Goal: Complete application form

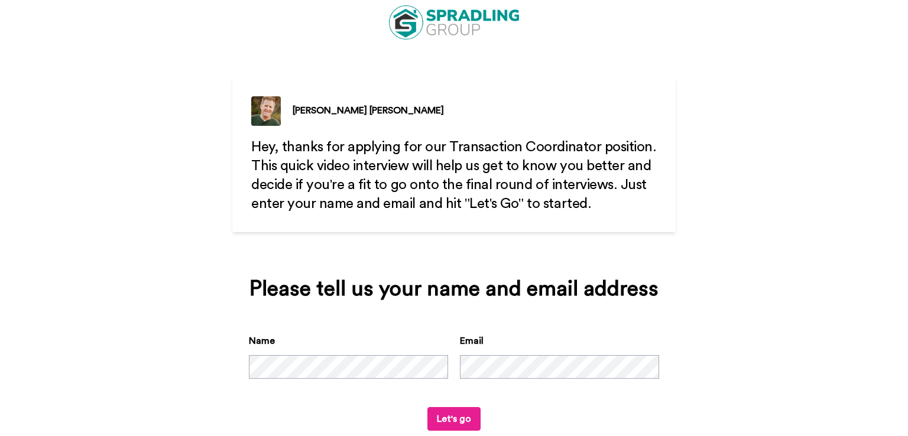
scroll to position [60, 0]
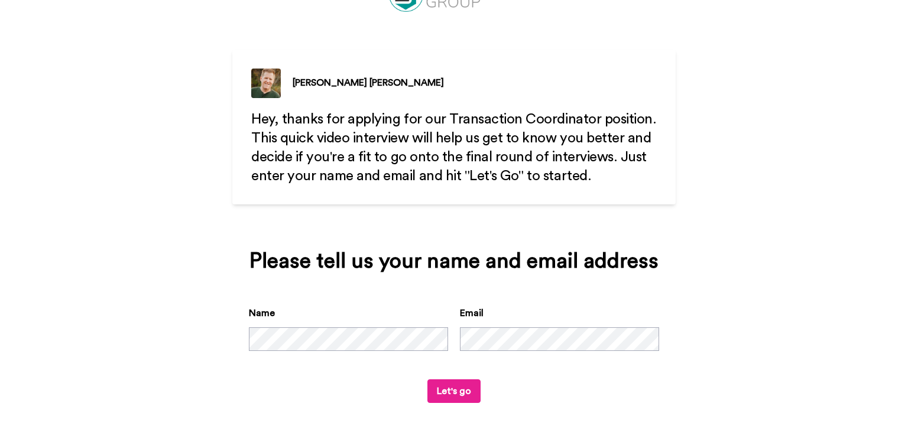
click at [433, 396] on button "Let's go" at bounding box center [453, 392] width 53 height 24
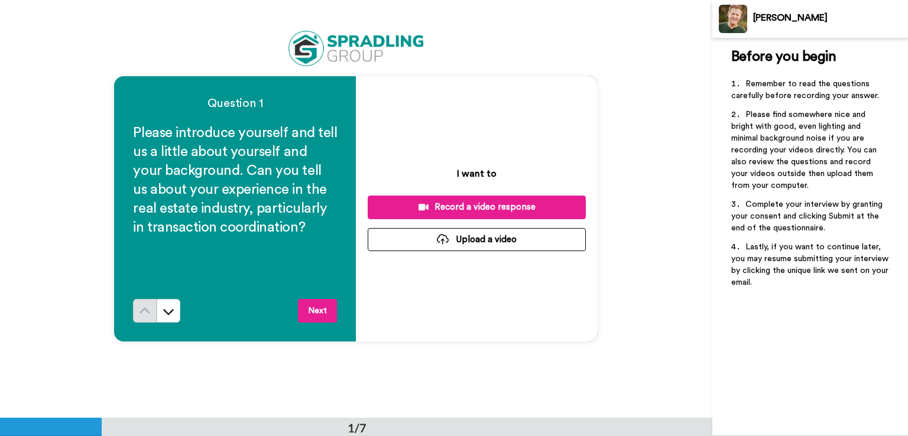
click at [494, 201] on div "Record a video response" at bounding box center [476, 207] width 199 height 12
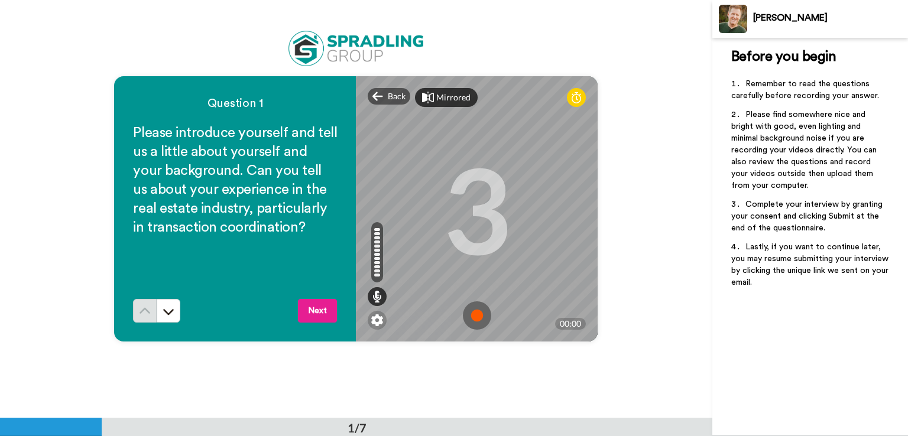
click at [453, 95] on div "Mirrored" at bounding box center [453, 98] width 34 height 12
click at [453, 95] on div "Mirror" at bounding box center [448, 98] width 25 height 12
click at [574, 103] on icon at bounding box center [576, 98] width 9 height 12
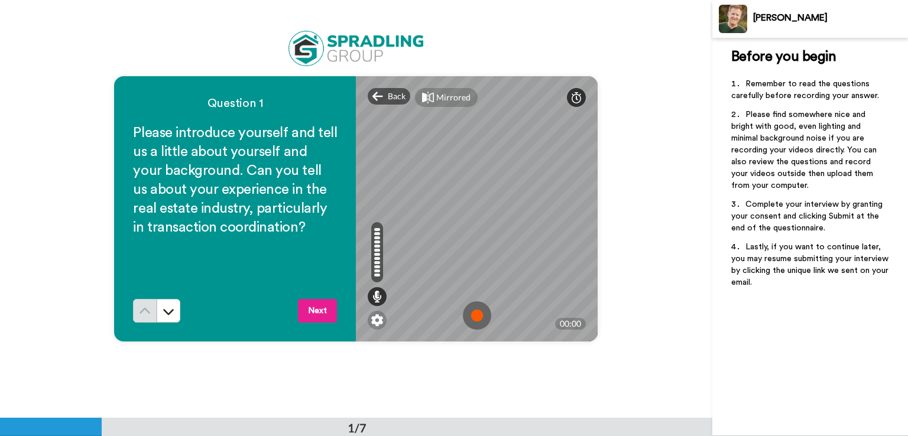
click at [574, 103] on icon at bounding box center [576, 98] width 9 height 12
click at [380, 322] on img at bounding box center [377, 321] width 12 height 12
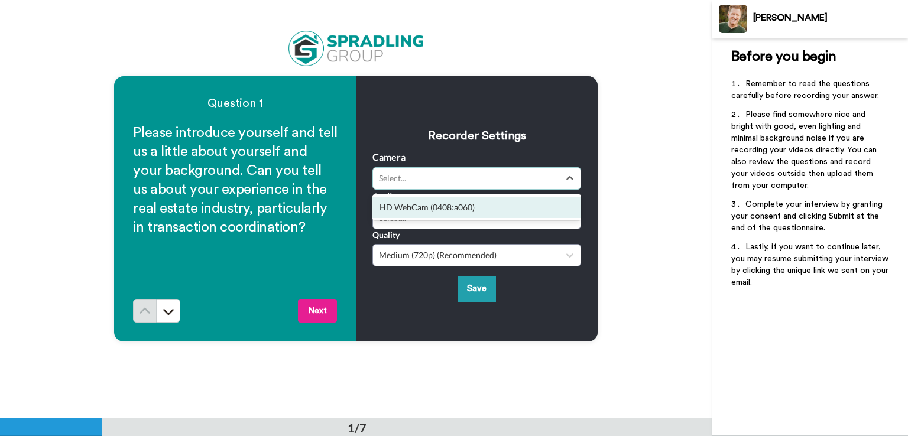
click at [418, 182] on div "Select..." at bounding box center [466, 179] width 174 height 12
click at [425, 205] on div "HD WebCam (0408:a060)" at bounding box center [476, 207] width 209 height 21
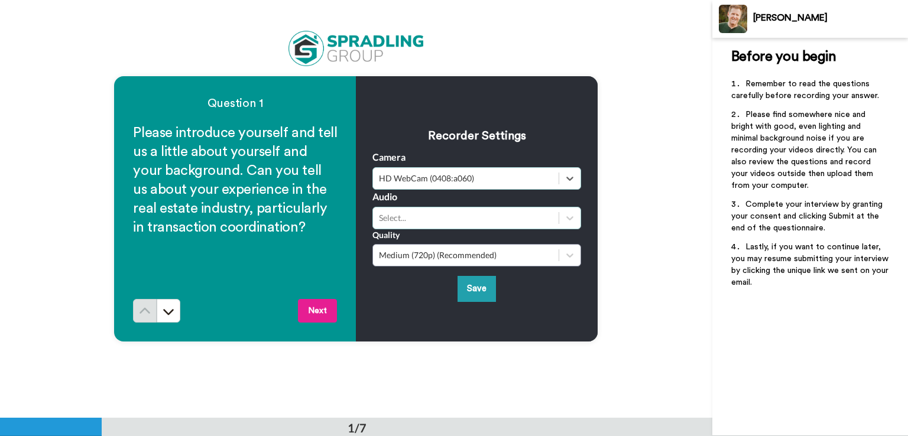
click at [423, 225] on div "Select..." at bounding box center [466, 218] width 186 height 14
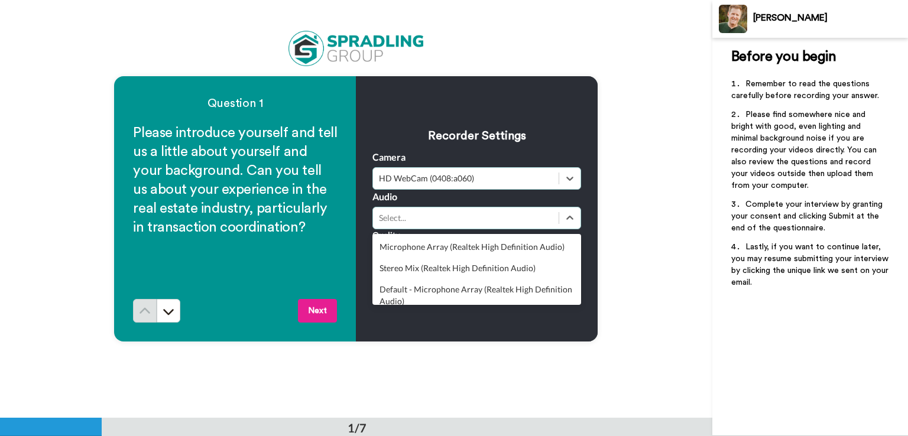
scroll to position [52, 0]
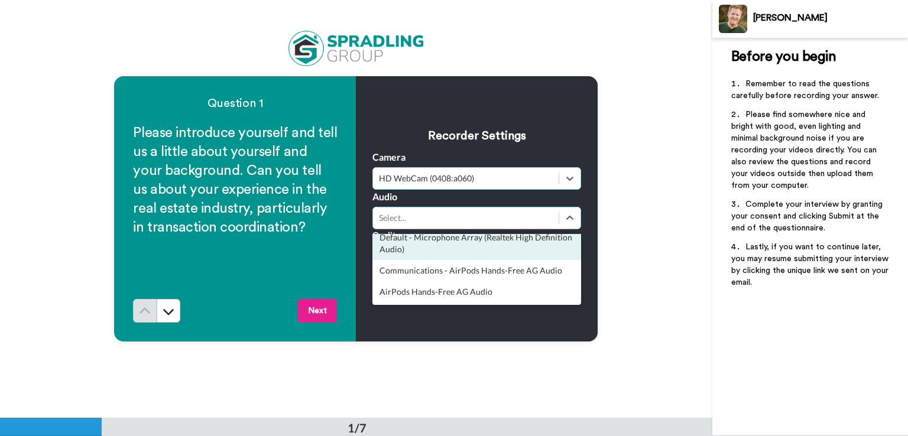
click at [615, 166] on div "Question 1 Please introduce yourself and tell us a little about yourself and yo…" at bounding box center [356, 209] width 712 height 418
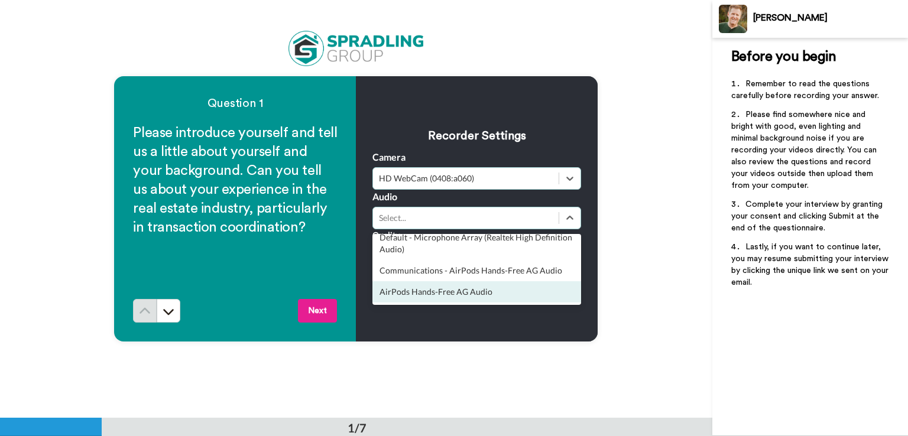
click at [461, 319] on div "Recorder Settings Camera option HD WebCam (0408:a060), selected. Select is focu…" at bounding box center [477, 208] width 242 height 265
click at [453, 288] on div "AirPods Hands-Free AG Audio" at bounding box center [476, 291] width 209 height 21
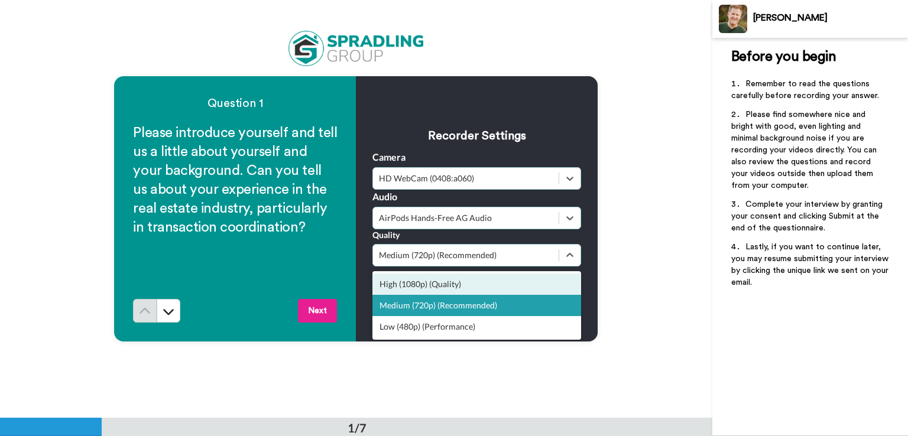
click at [456, 283] on div "High (1080p) (Quality)" at bounding box center [476, 284] width 209 height 21
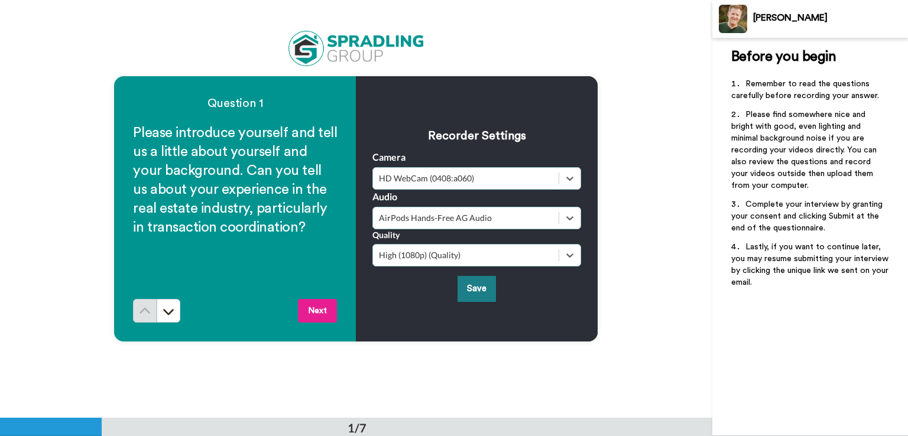
click at [462, 287] on button "Save" at bounding box center [477, 288] width 38 height 25
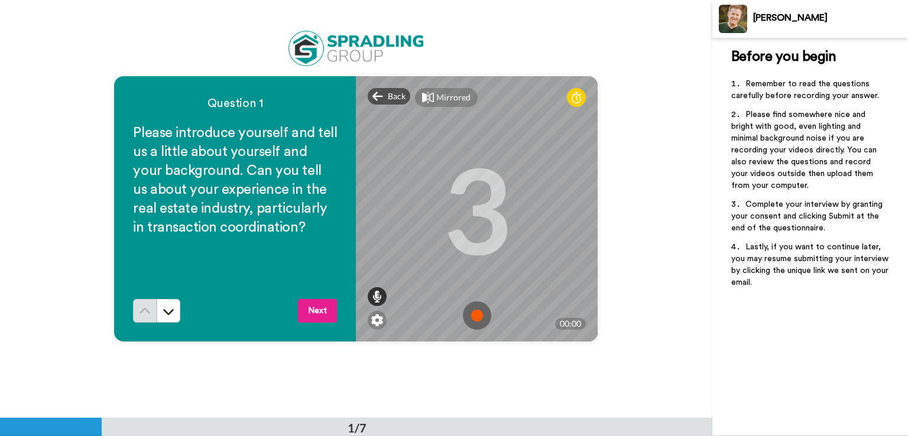
click at [378, 301] on icon at bounding box center [376, 297] width 9 height 12
click at [475, 315] on img at bounding box center [477, 316] width 28 height 28
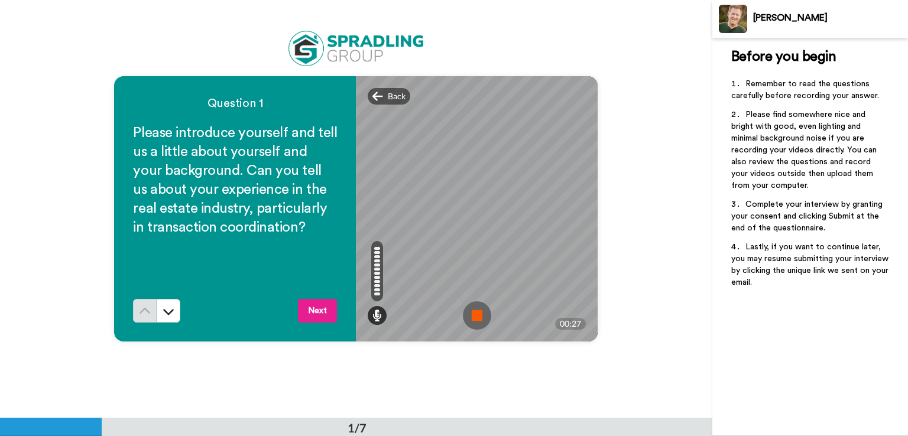
click at [478, 315] on img at bounding box center [477, 316] width 28 height 28
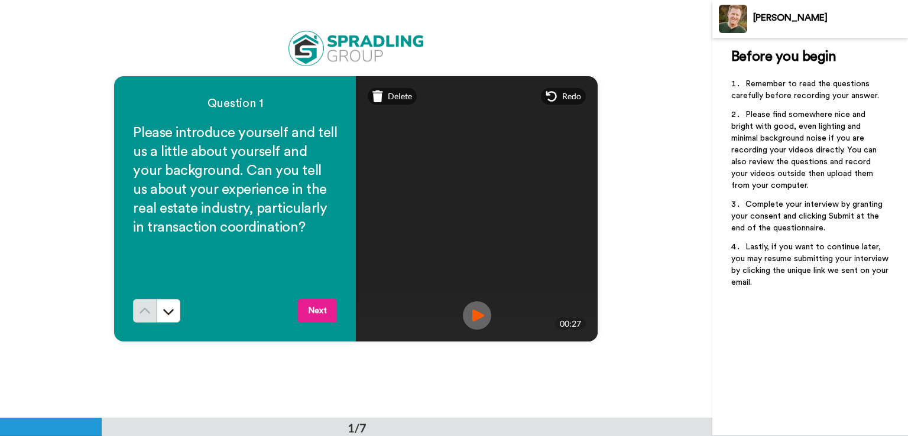
click at [475, 309] on img at bounding box center [477, 316] width 28 height 28
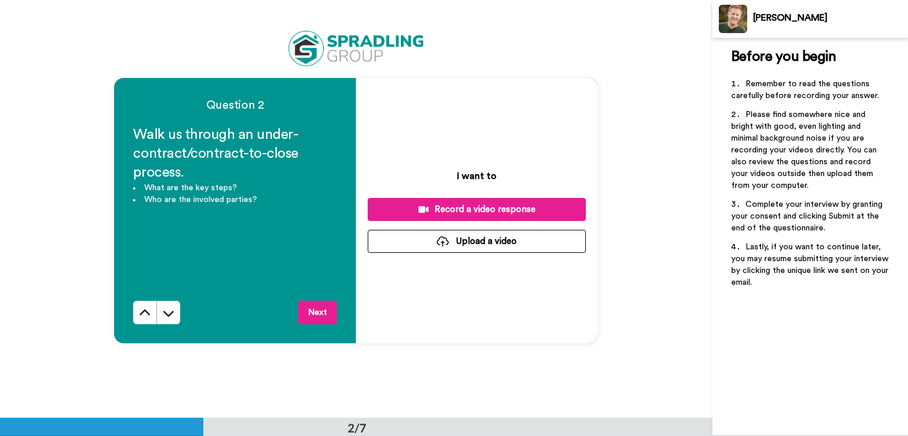
scroll to position [414, 0]
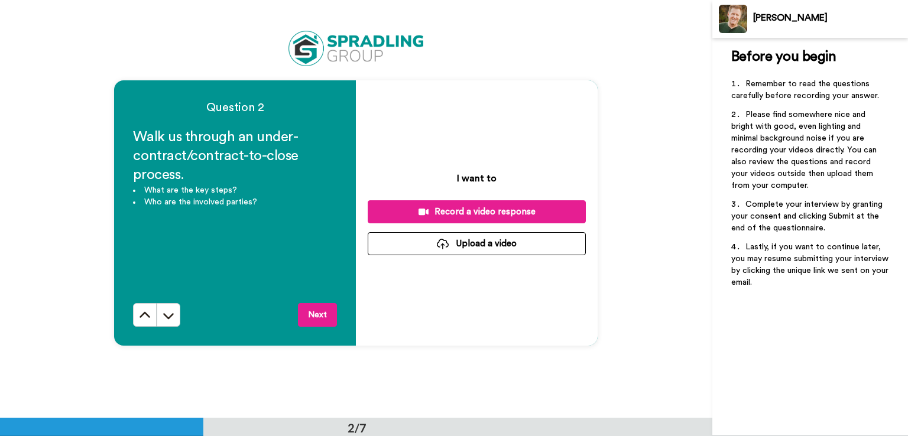
click at [471, 209] on div "Record a video response" at bounding box center [476, 212] width 199 height 12
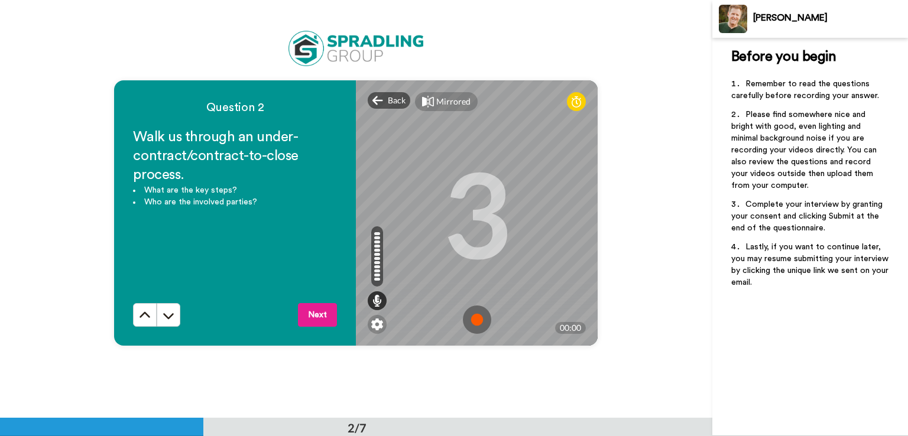
click at [474, 319] on img at bounding box center [477, 320] width 28 height 28
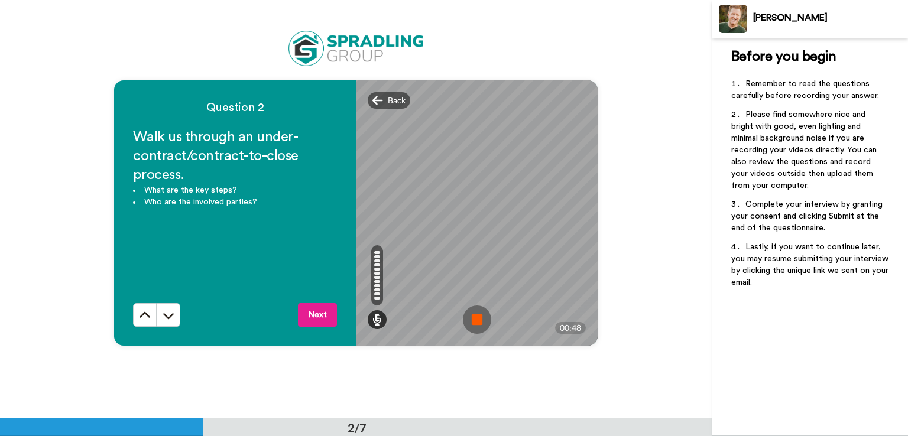
click at [480, 320] on img at bounding box center [477, 320] width 28 height 28
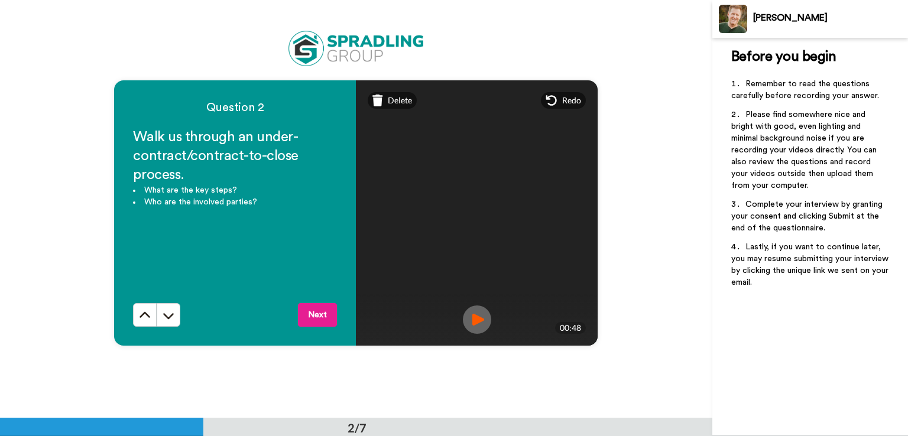
click at [482, 315] on img at bounding box center [477, 320] width 28 height 28
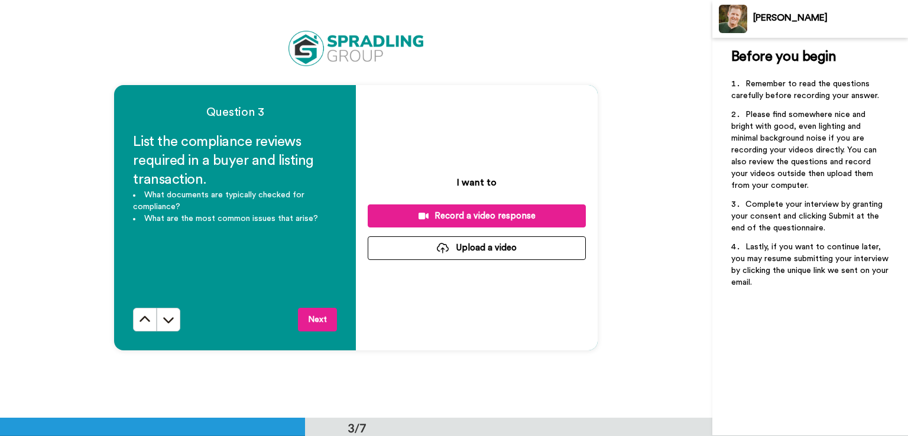
scroll to position [769, 0]
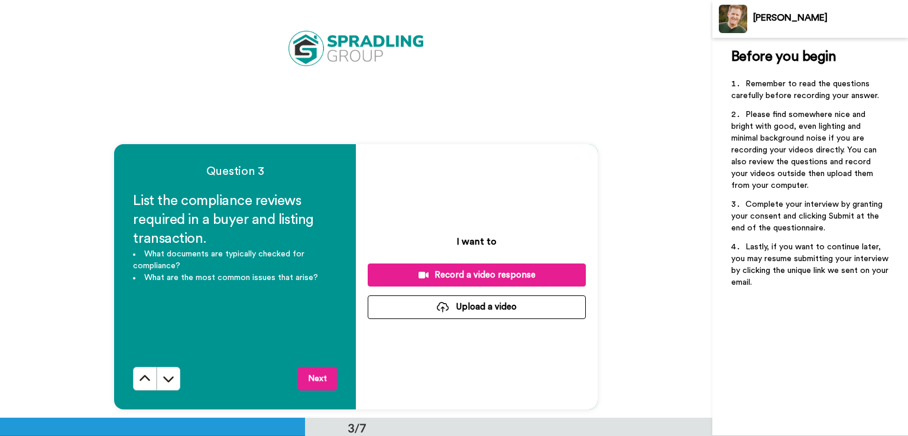
click at [530, 267] on button "Record a video response" at bounding box center [477, 275] width 218 height 23
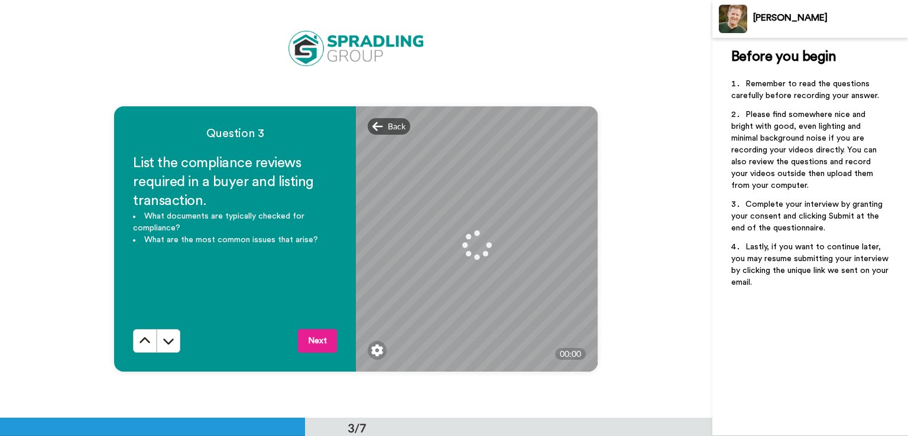
scroll to position [828, 0]
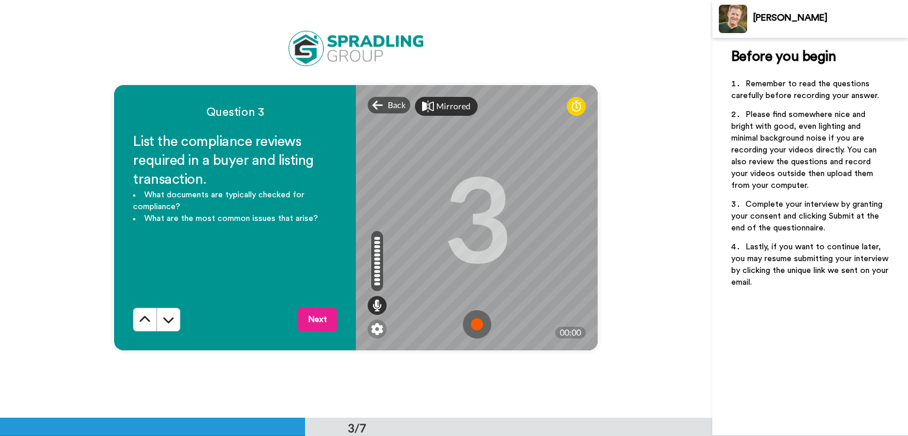
click at [444, 109] on div "Mirrored" at bounding box center [453, 107] width 34 height 12
click at [444, 109] on div "Mirror" at bounding box center [448, 107] width 25 height 12
click at [470, 322] on img at bounding box center [477, 324] width 28 height 28
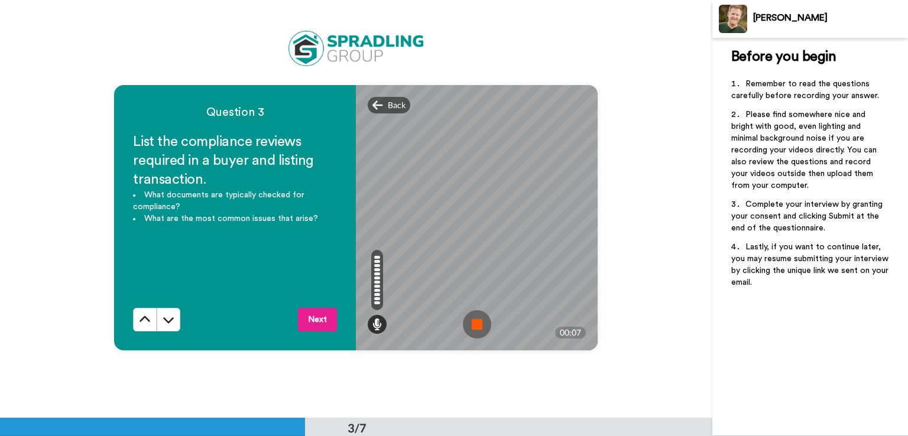
click at [475, 320] on img at bounding box center [477, 324] width 28 height 28
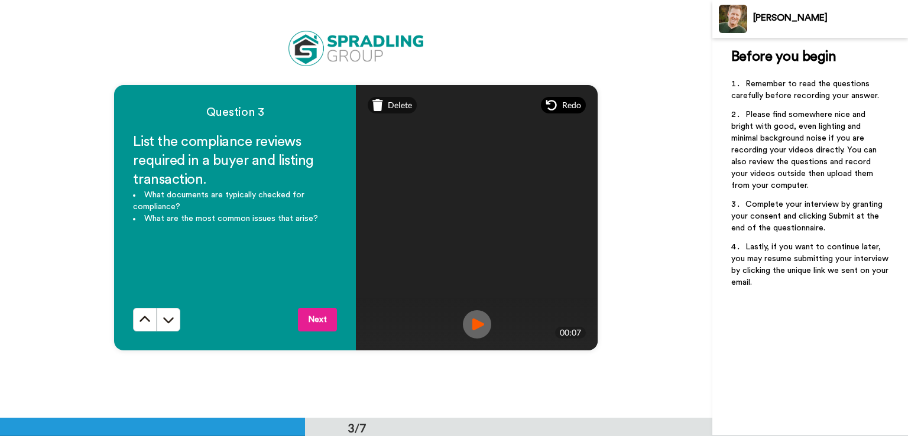
click at [556, 101] on div "Redo" at bounding box center [563, 105] width 45 height 17
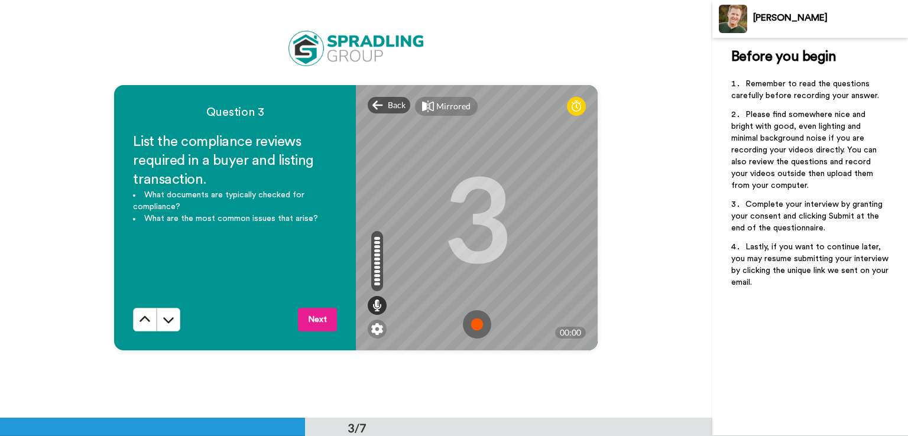
click at [476, 324] on img at bounding box center [477, 324] width 28 height 28
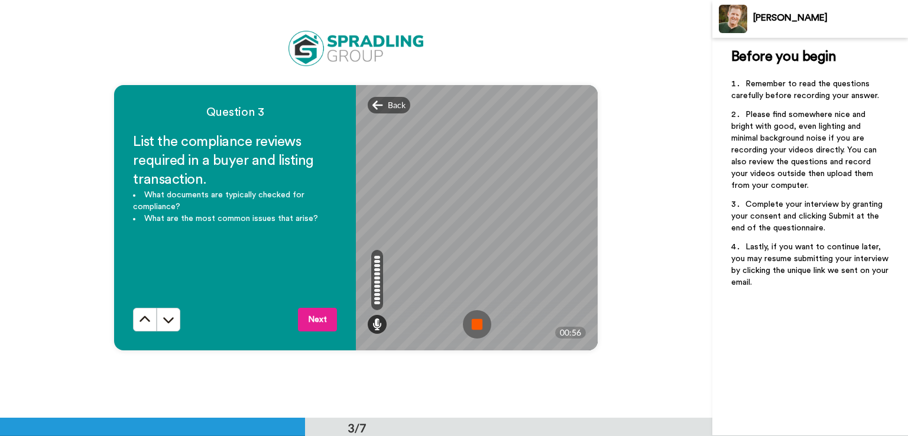
click at [471, 327] on img at bounding box center [477, 324] width 28 height 28
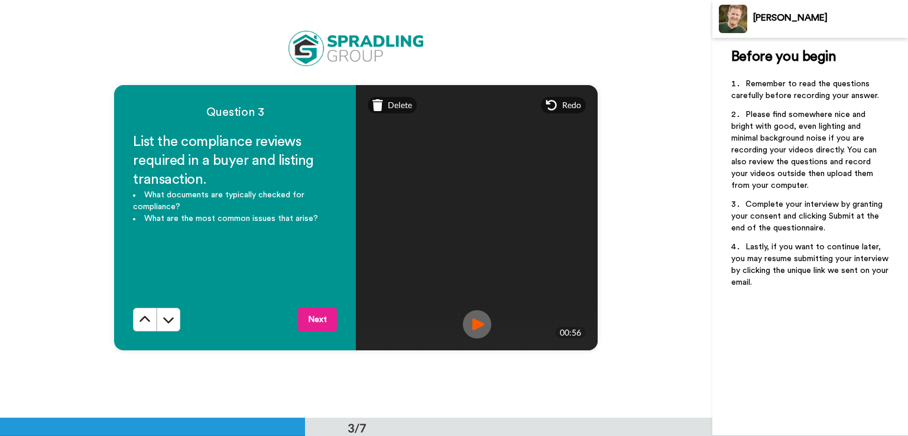
click at [476, 325] on img at bounding box center [477, 324] width 28 height 28
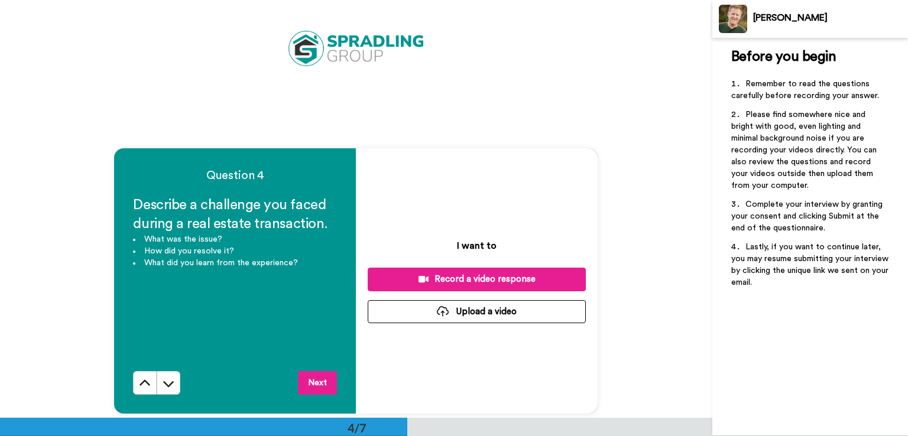
scroll to position [1242, 0]
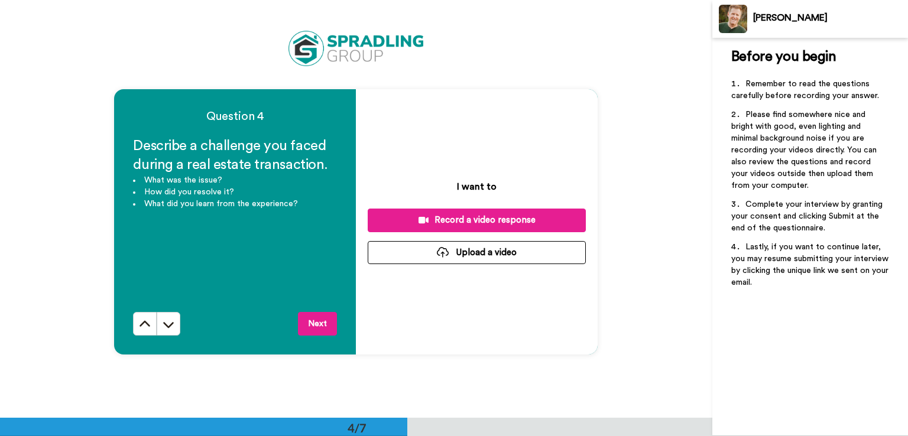
click at [480, 214] on div "Record a video response" at bounding box center [476, 220] width 199 height 12
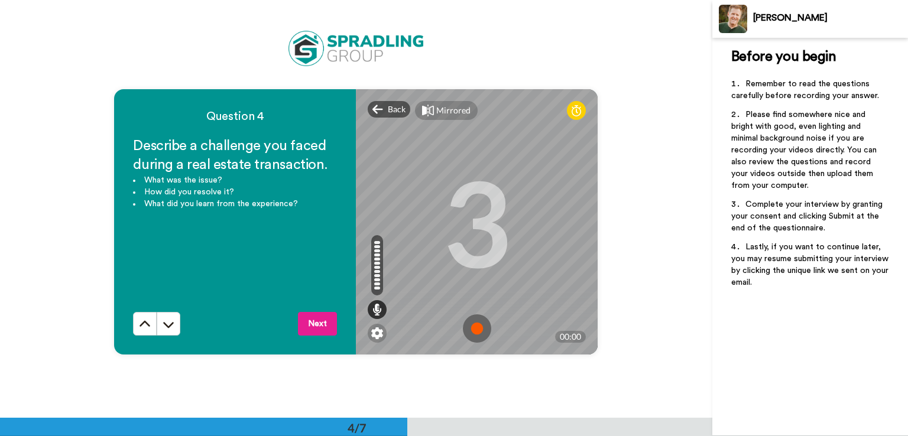
click at [475, 322] on img at bounding box center [477, 329] width 28 height 28
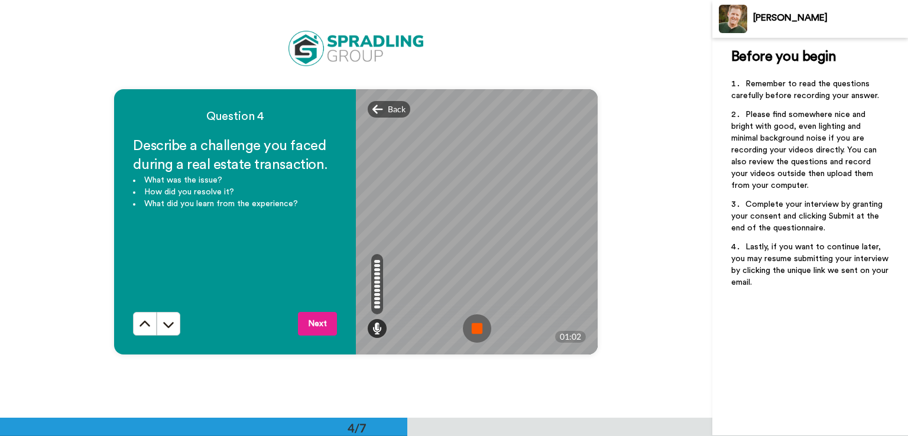
click at [471, 329] on img at bounding box center [477, 329] width 28 height 28
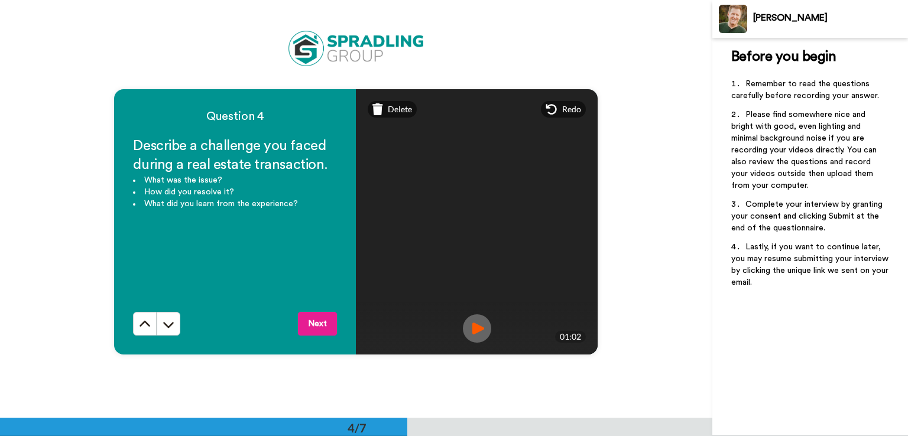
click at [474, 331] on img at bounding box center [477, 329] width 28 height 28
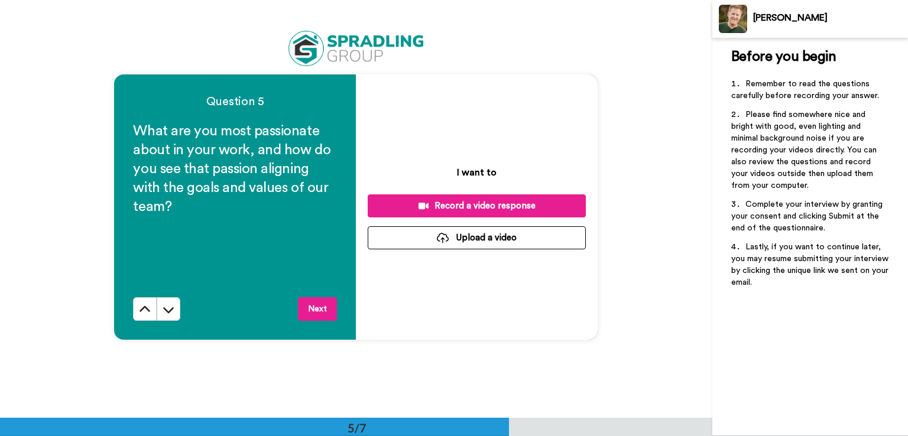
scroll to position [1655, 0]
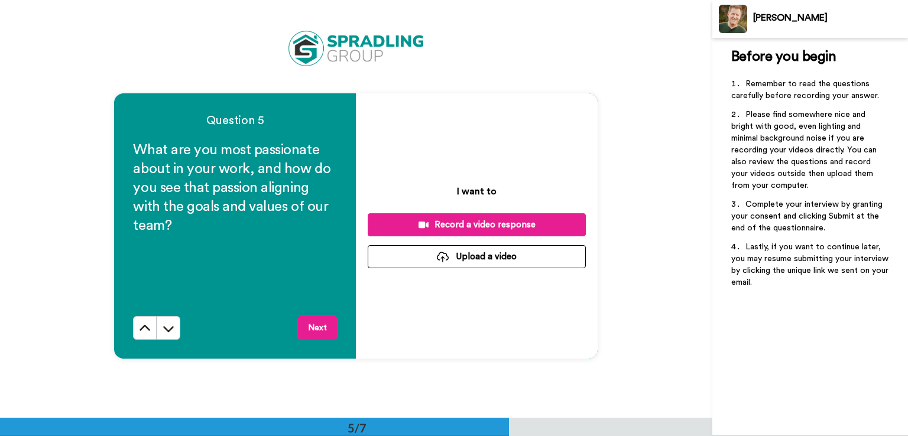
click at [499, 219] on div "Record a video response" at bounding box center [476, 225] width 199 height 12
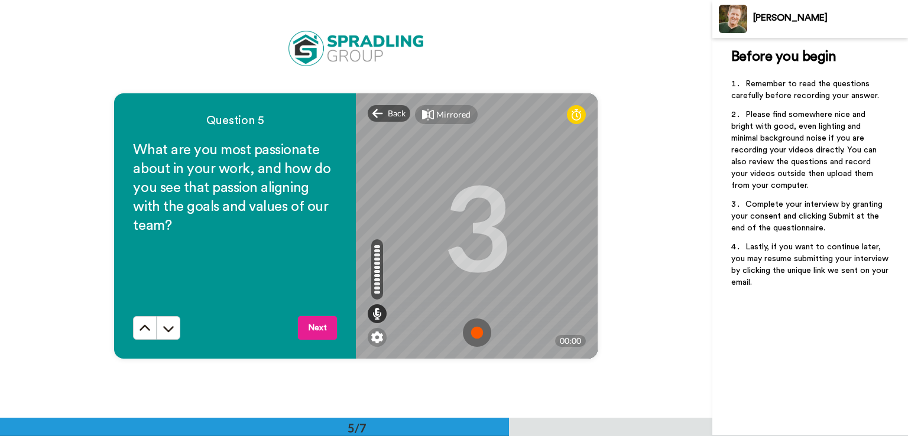
click at [474, 332] on img at bounding box center [477, 333] width 28 height 28
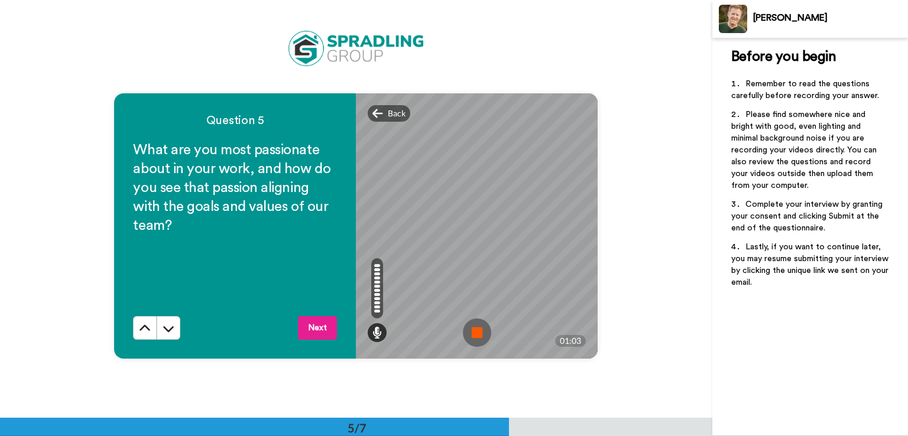
click at [474, 332] on img at bounding box center [477, 333] width 28 height 28
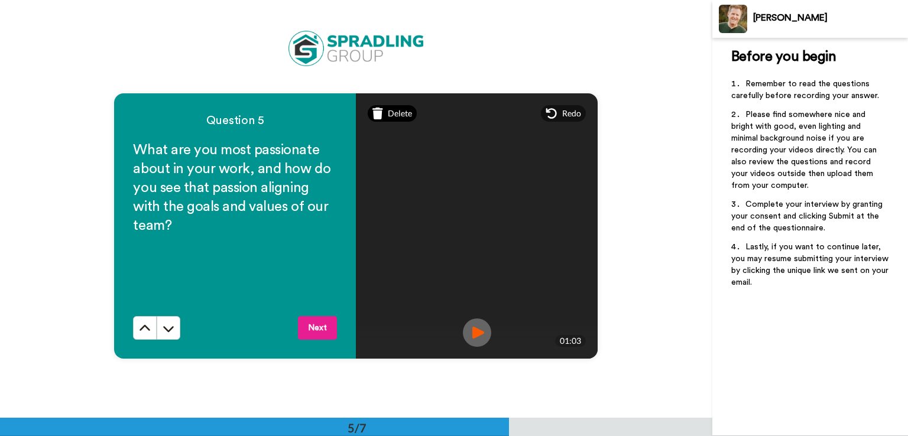
click at [403, 114] on span "Delete" at bounding box center [400, 114] width 24 height 12
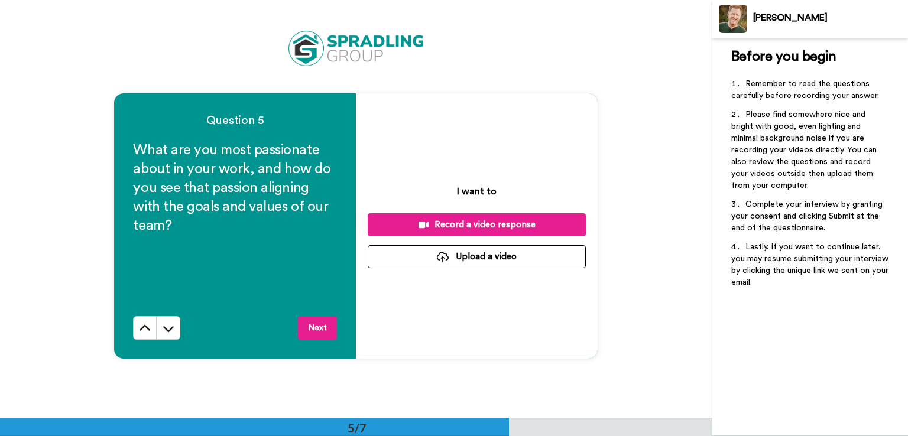
click at [508, 223] on div "Record a video response" at bounding box center [476, 225] width 199 height 12
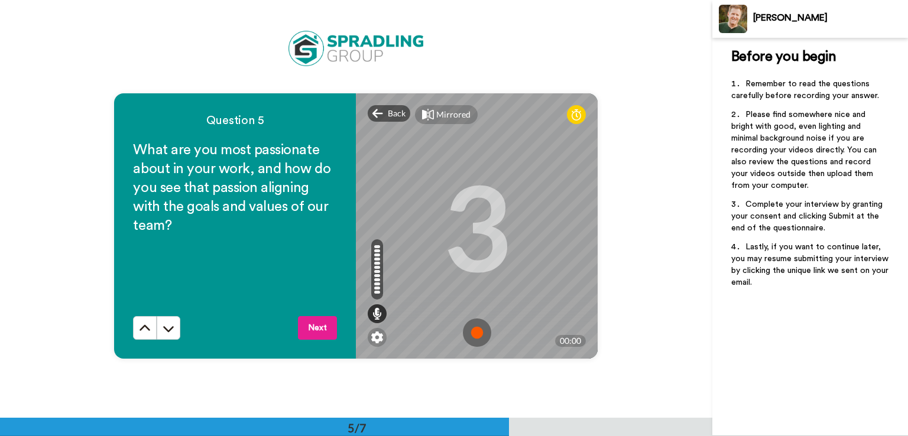
click at [476, 329] on img at bounding box center [477, 333] width 28 height 28
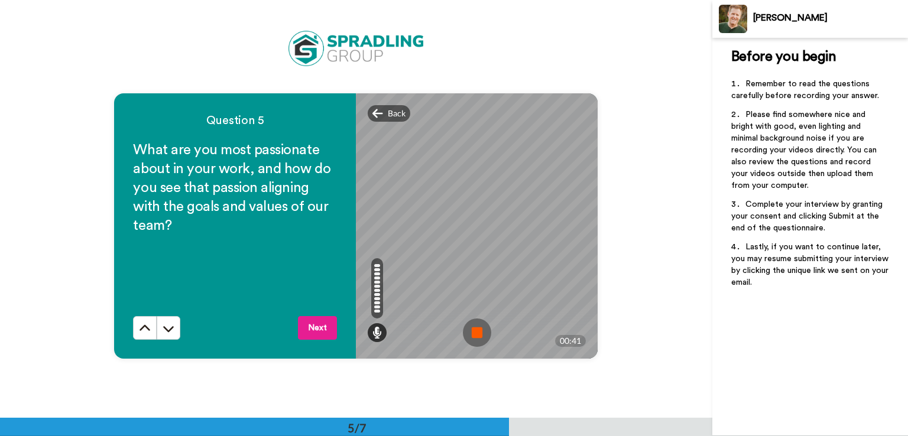
click at [468, 329] on img at bounding box center [477, 333] width 28 height 28
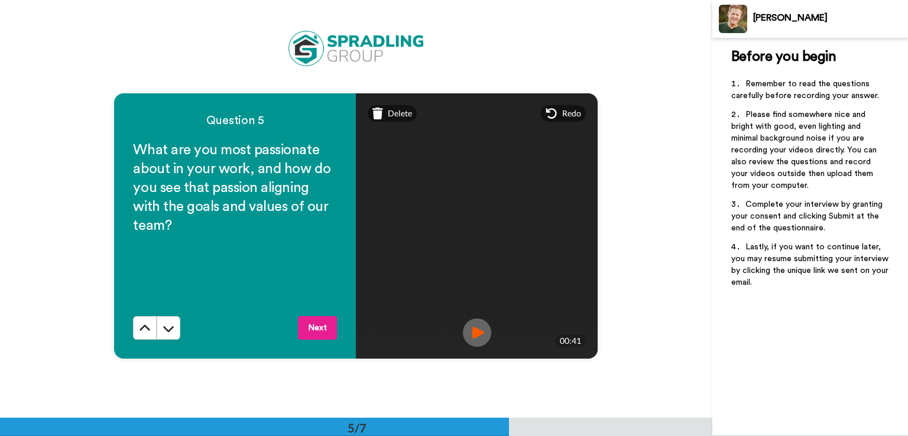
click at [479, 324] on img at bounding box center [477, 333] width 28 height 28
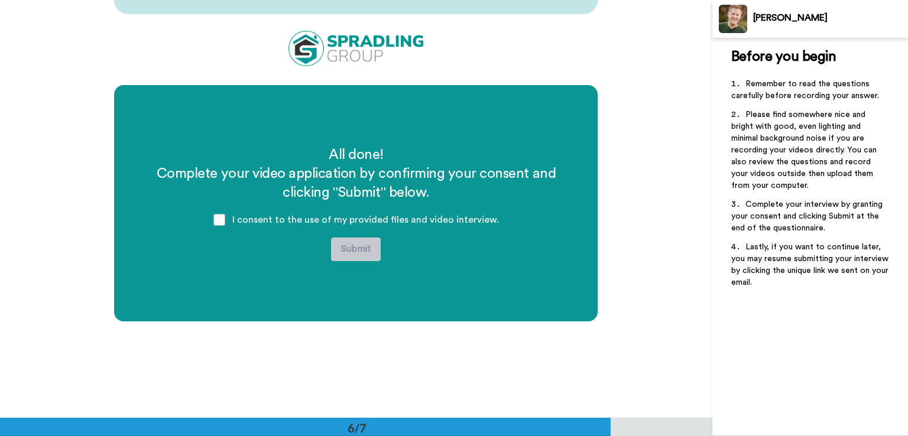
scroll to position [2128, 0]
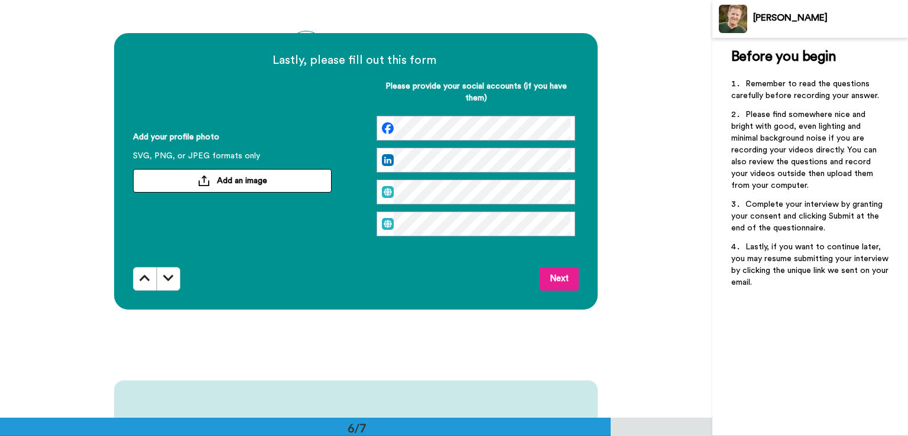
click at [274, 180] on button "Add an image" at bounding box center [232, 181] width 199 height 24
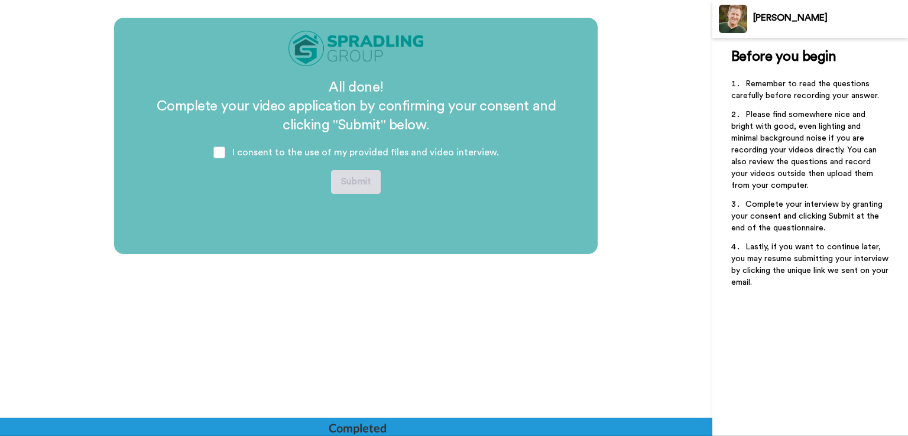
scroll to position [2507, 0]
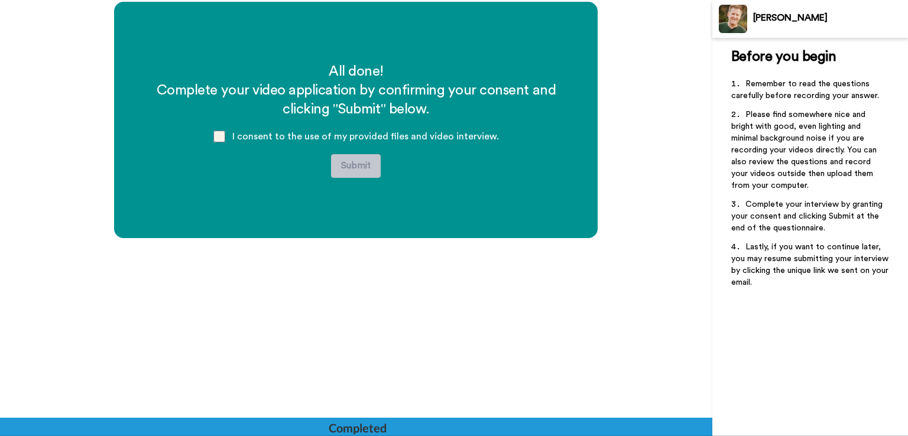
click at [225, 134] on span at bounding box center [219, 137] width 12 height 12
click at [342, 163] on button "Submit" at bounding box center [356, 166] width 50 height 24
